Goal: Information Seeking & Learning: Learn about a topic

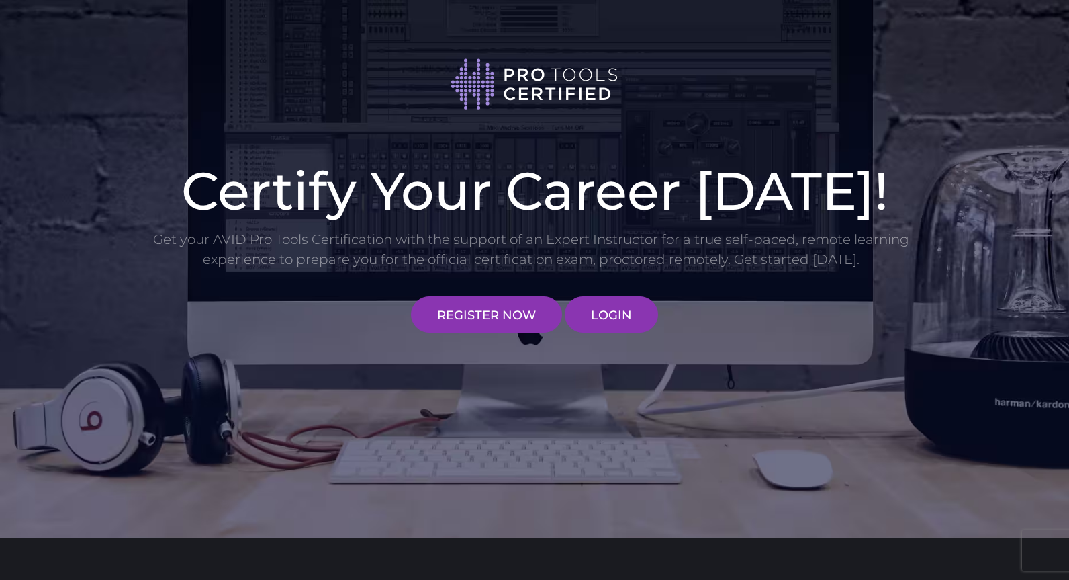
click at [619, 315] on link "LOGIN" at bounding box center [611, 314] width 93 height 36
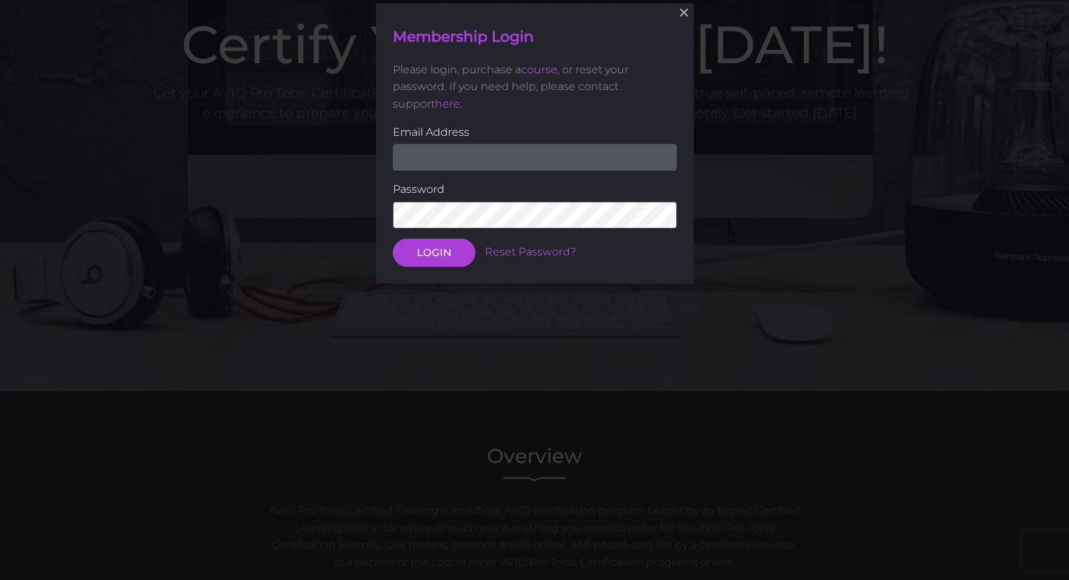
scroll to position [147, 0]
click at [514, 154] on input "email" at bounding box center [535, 156] width 284 height 27
type input "mike@paministries.com"
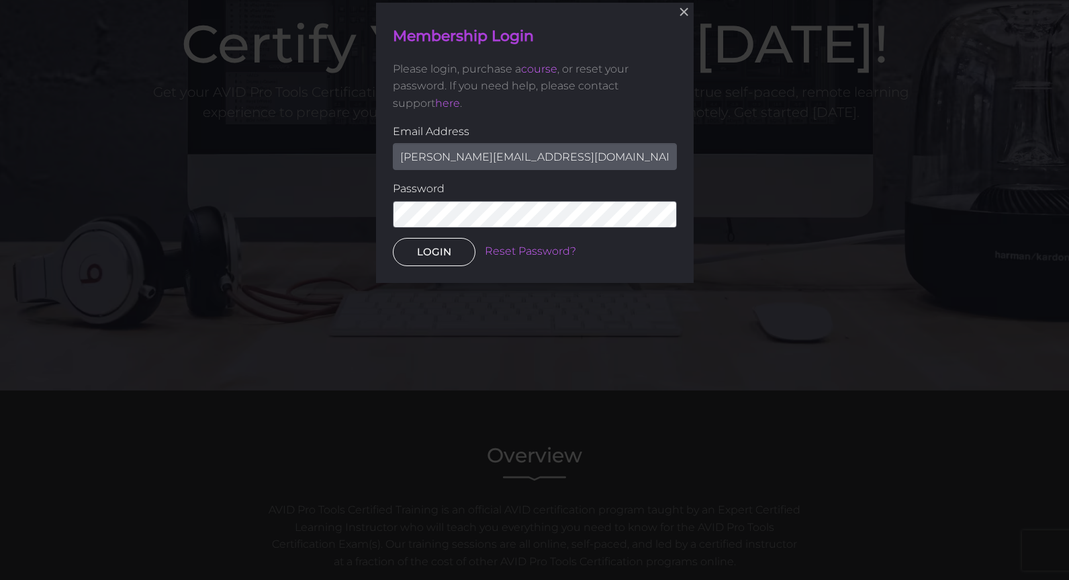
click at [426, 261] on button "LOGIN" at bounding box center [434, 252] width 83 height 28
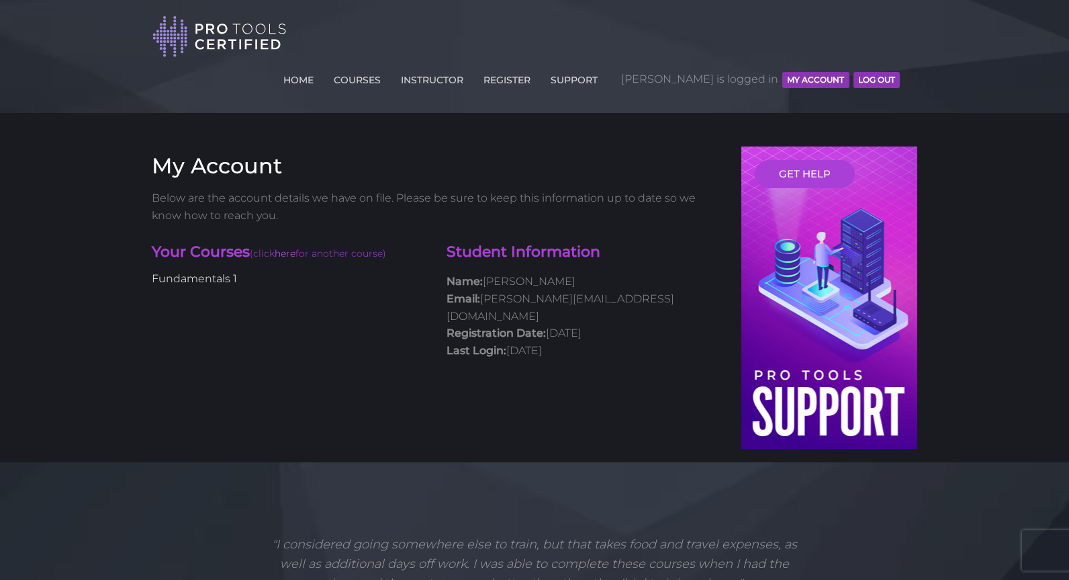
click at [194, 272] on link "Fundamentals 1" at bounding box center [194, 278] width 85 height 13
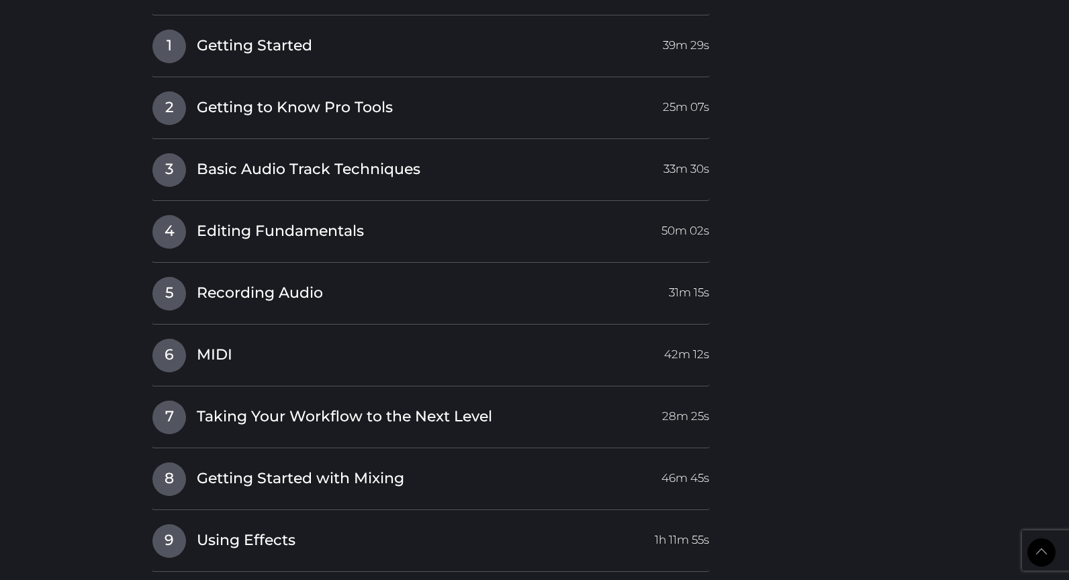
scroll to position [2139, 0]
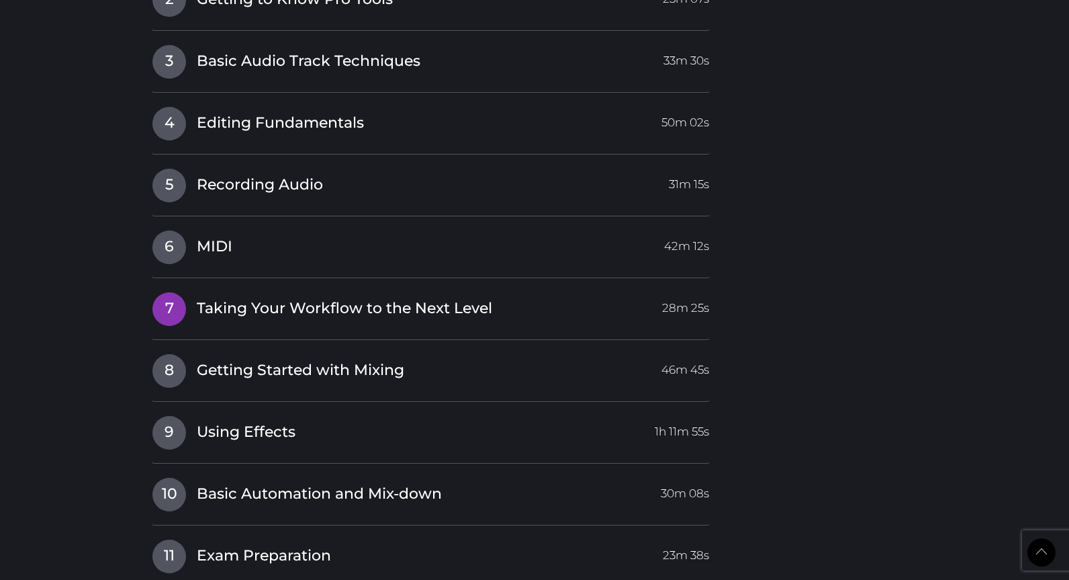
click at [318, 298] on span "Taking Your Workflow to the Next Level" at bounding box center [344, 308] width 295 height 21
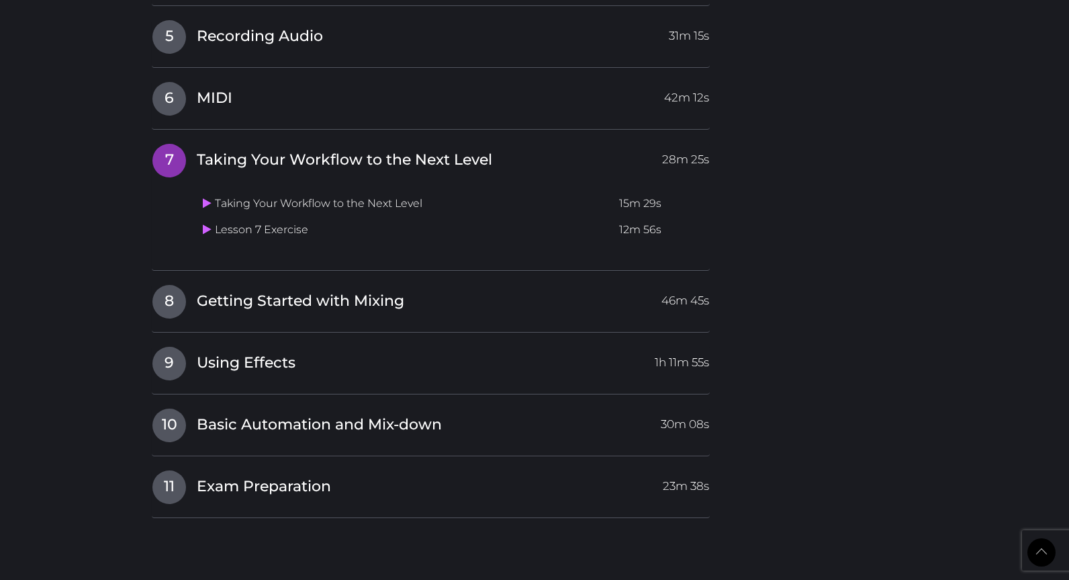
scroll to position [1890, 0]
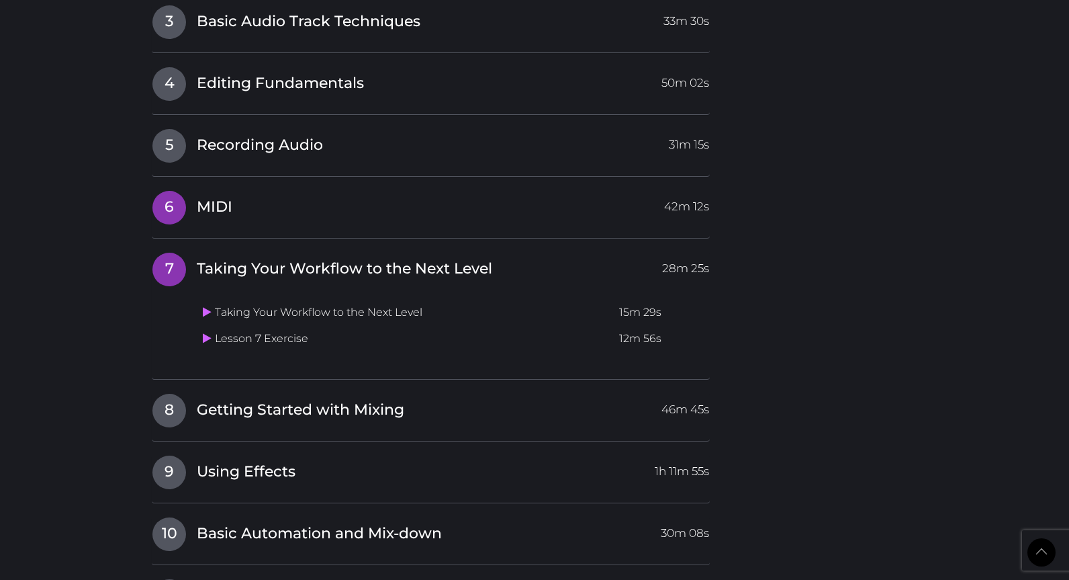
click at [289, 190] on link "6 MIDI 42m 12s" at bounding box center [431, 204] width 558 height 28
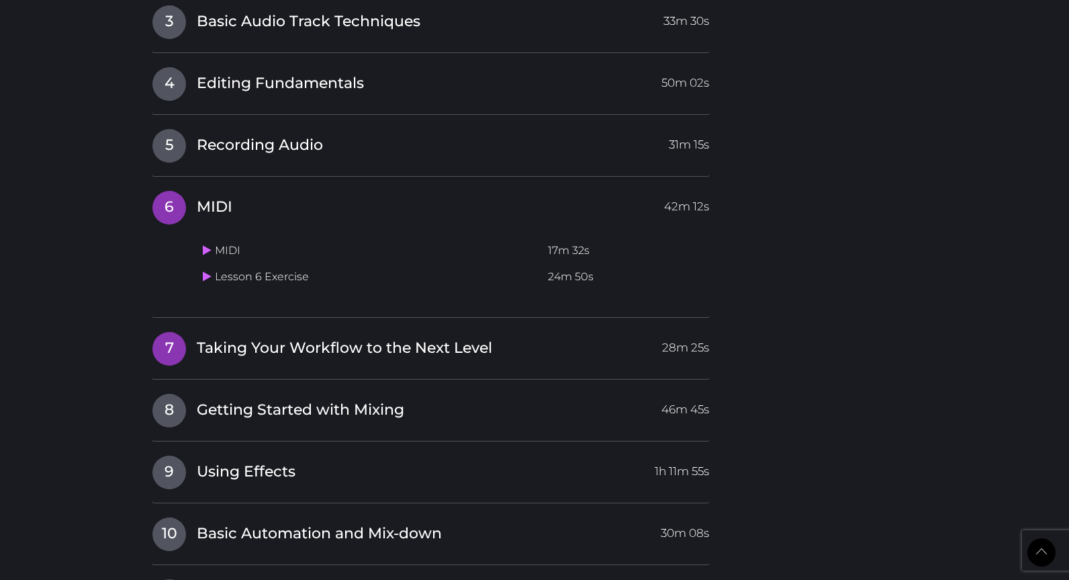
click at [167, 332] on span "7" at bounding box center [169, 349] width 34 height 34
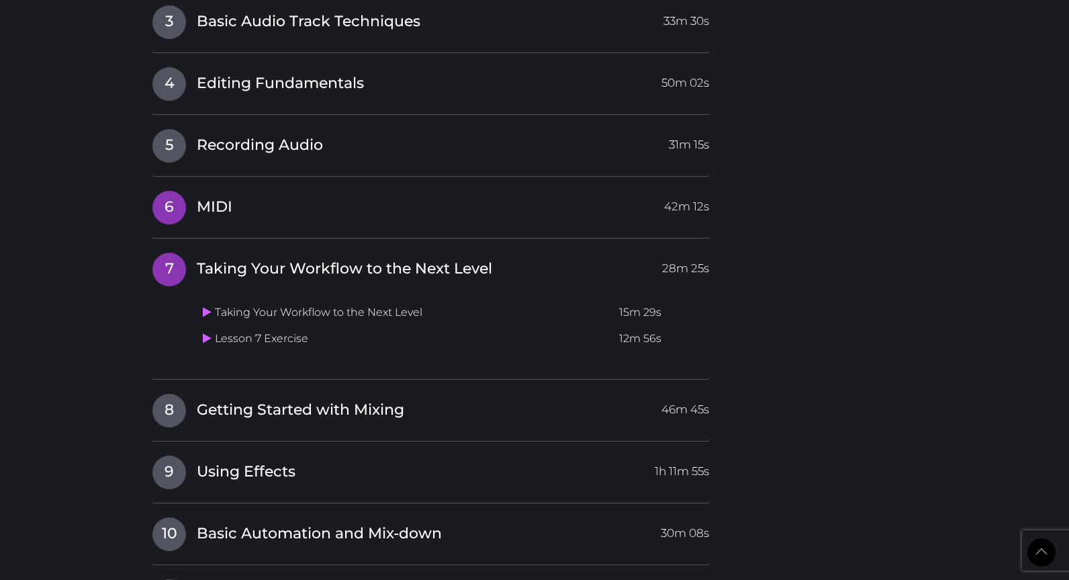
click at [214, 197] on span "MIDI" at bounding box center [215, 207] width 36 height 21
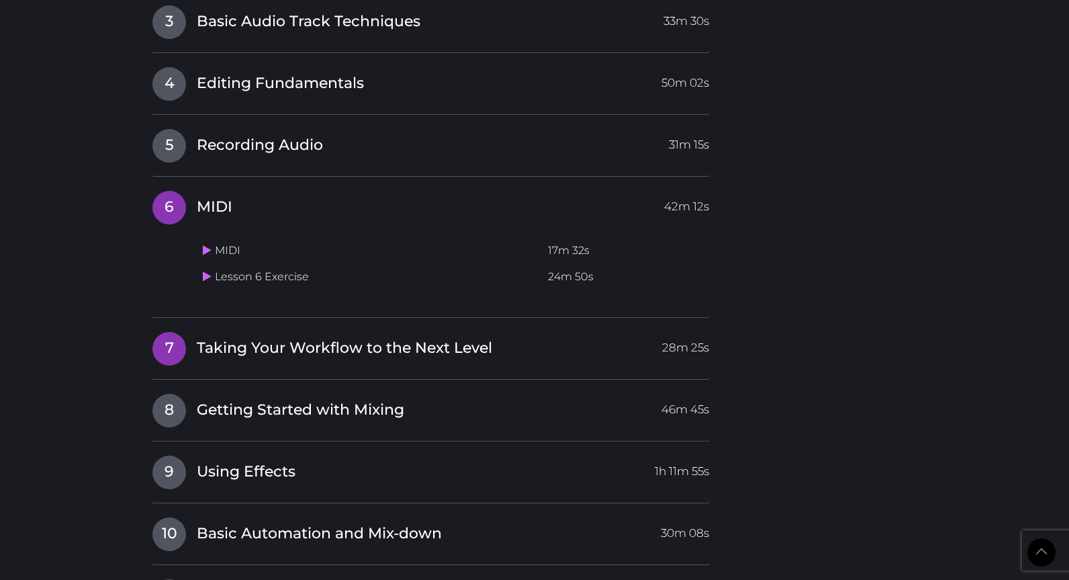
click at [177, 332] on span "7" at bounding box center [169, 349] width 34 height 34
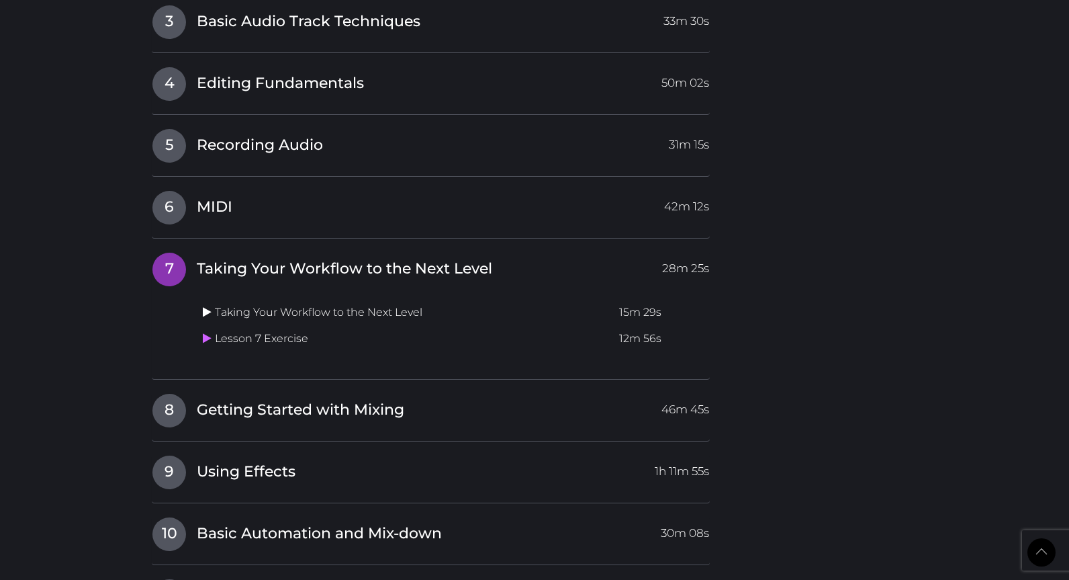
click at [204, 306] on icon at bounding box center [207, 311] width 9 height 11
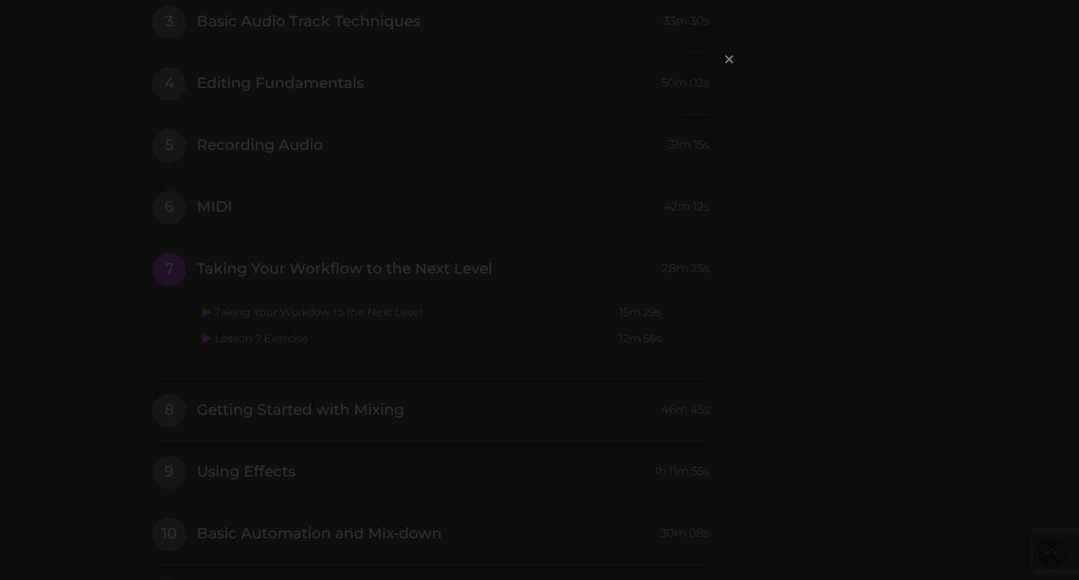
click at [725, 62] on span "×" at bounding box center [729, 58] width 13 height 29
